Goal: Transaction & Acquisition: Subscribe to service/newsletter

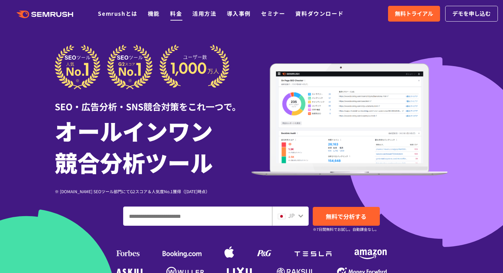
click at [173, 11] on link "料金" at bounding box center [176, 13] width 12 height 8
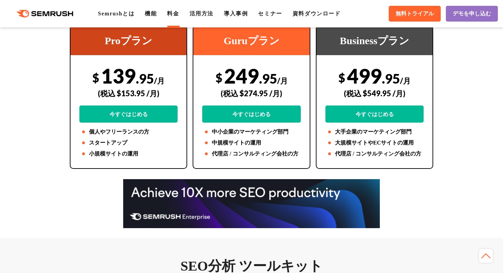
scroll to position [171, 0]
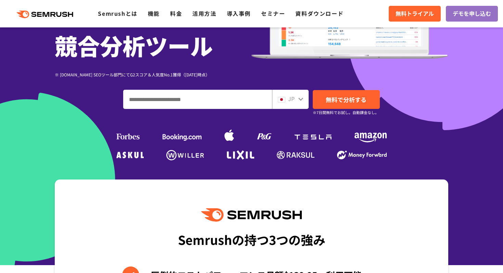
scroll to position [91, 0]
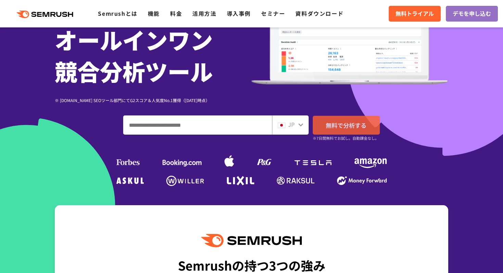
click at [338, 132] on link "無料で分析する" at bounding box center [346, 125] width 67 height 19
